Goal: Task Accomplishment & Management: Use online tool/utility

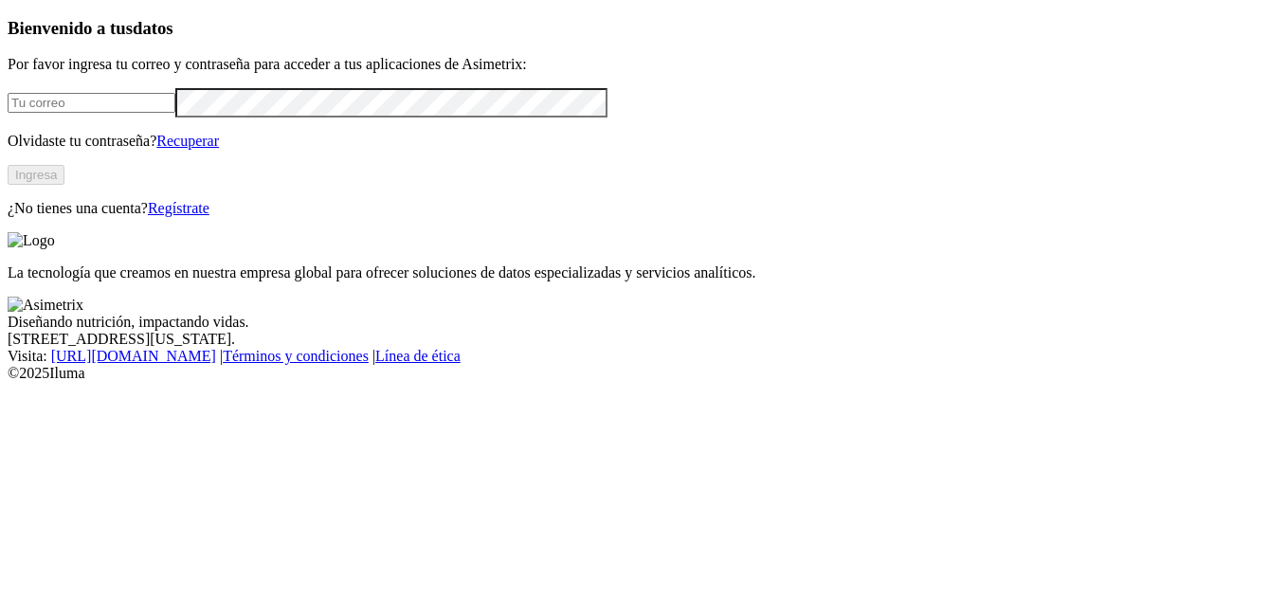
type input "[EMAIL_ADDRESS][PERSON_NAME][DOMAIN_NAME]"
click at [64, 185] on button "Ingresa" at bounding box center [36, 175] width 57 height 20
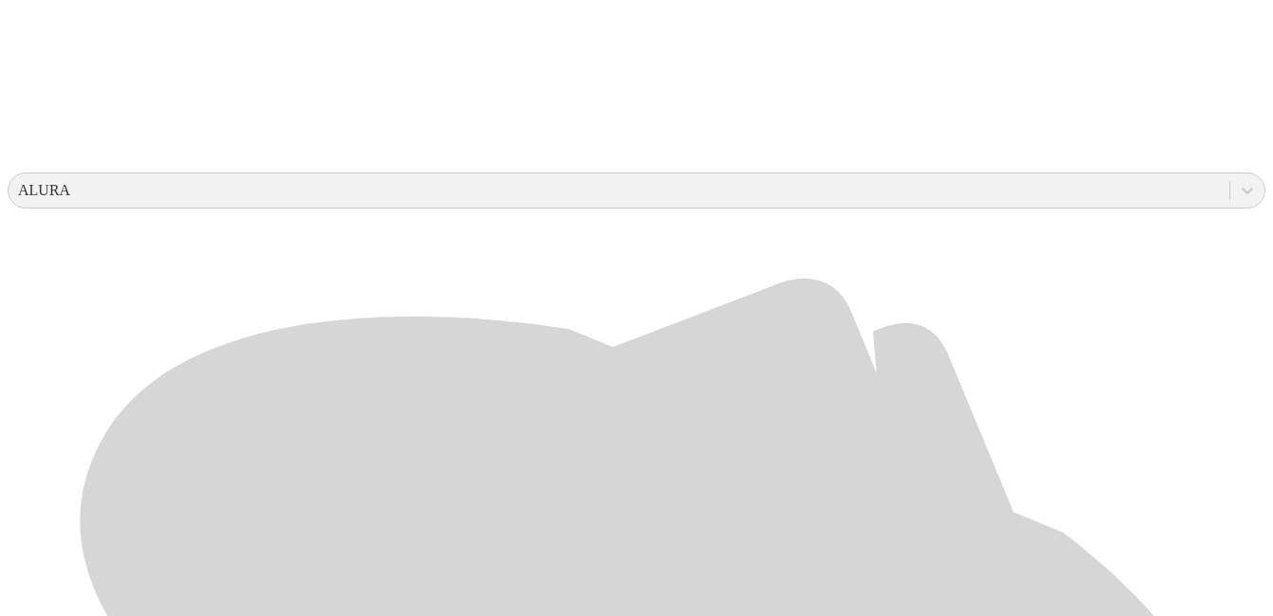
scroll to position [594, 0]
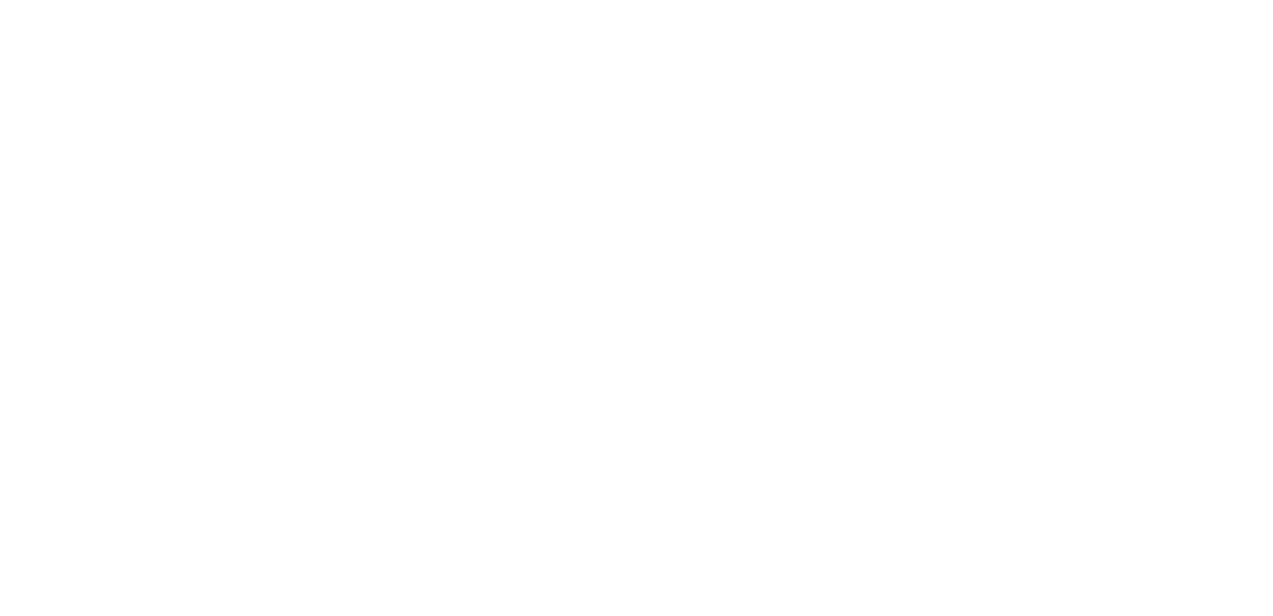
scroll to position [0, 0]
